Goal: Information Seeking & Learning: Learn about a topic

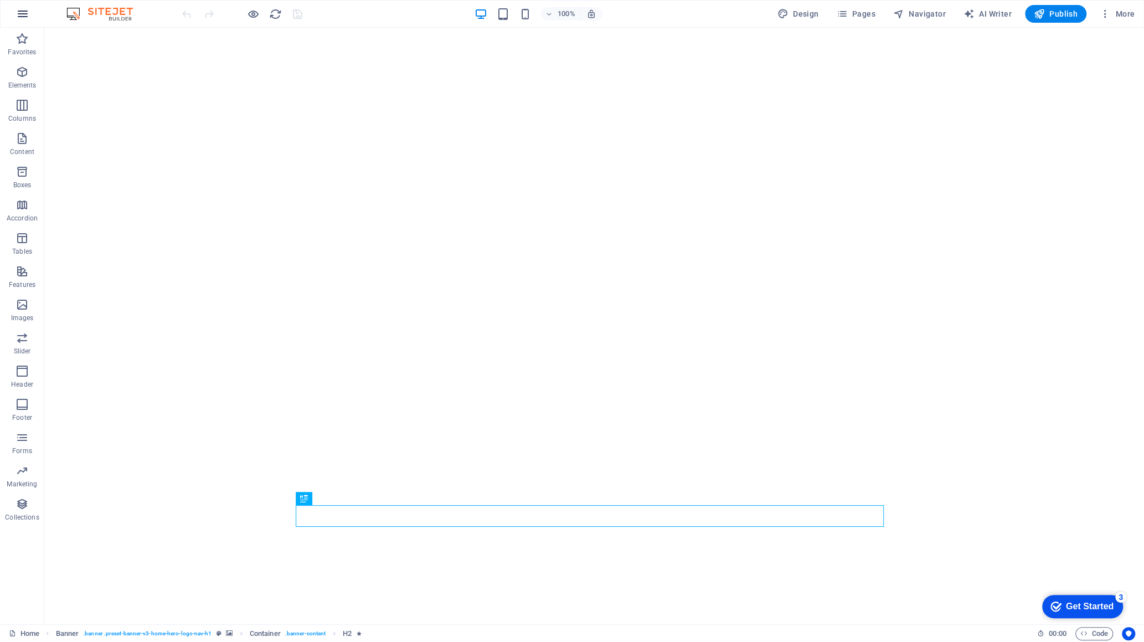
click at [22, 13] on icon "button" at bounding box center [22, 13] width 13 height 13
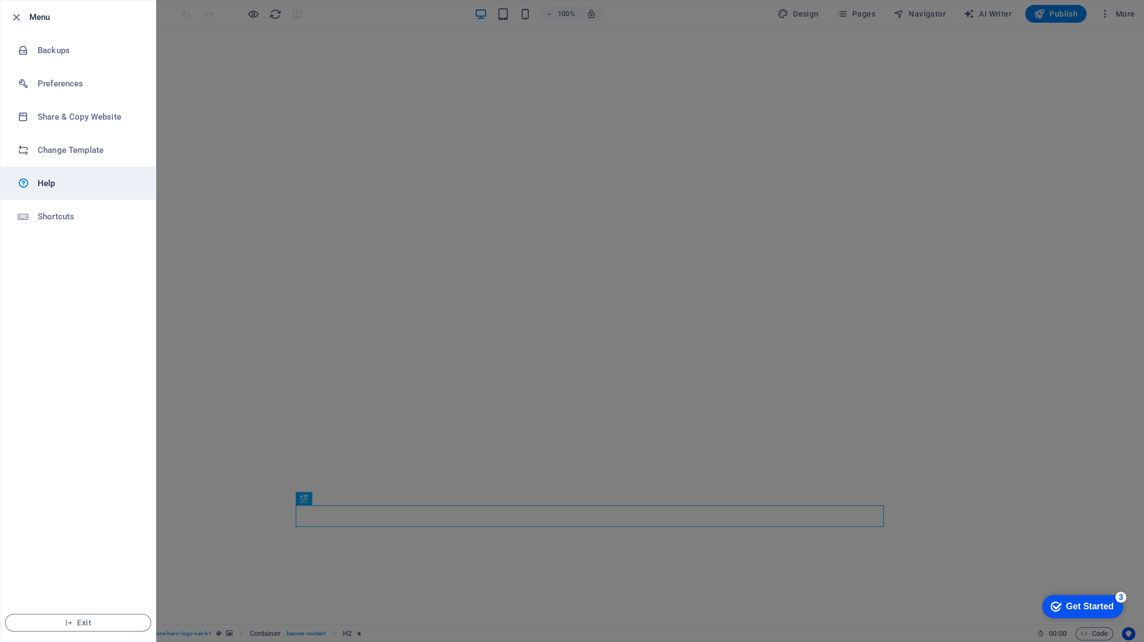
click at [56, 185] on h6 "Help" at bounding box center [89, 183] width 102 height 13
